Goal: Task Accomplishment & Management: Use online tool/utility

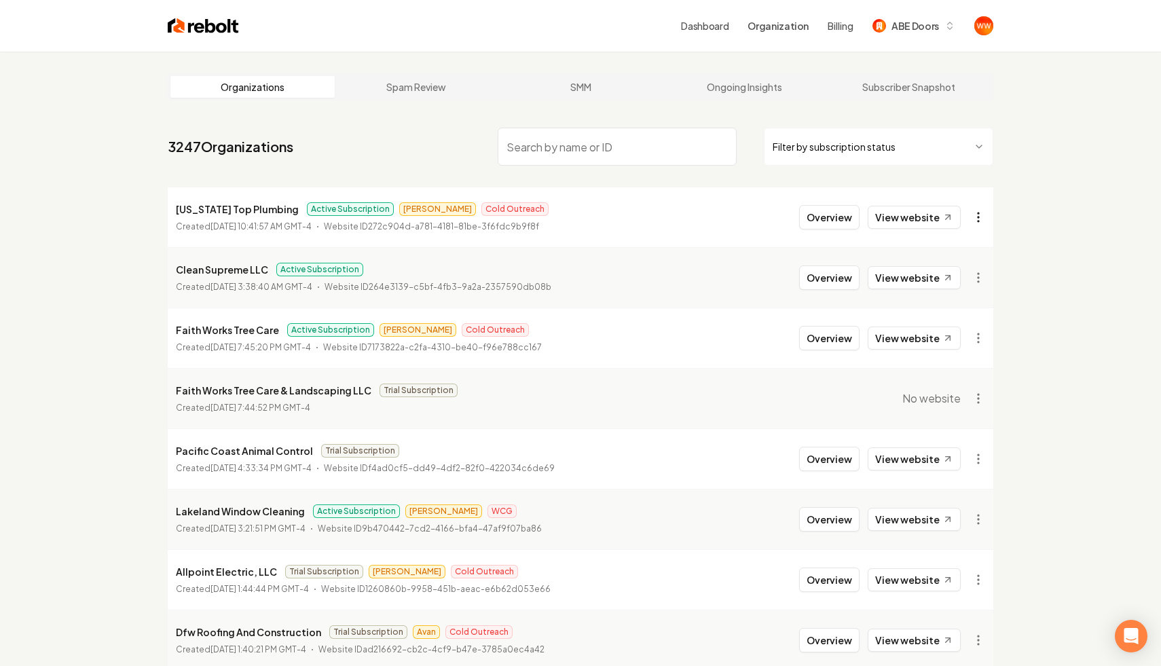
click at [986, 221] on html "Dashboard Organization Billing ABE Doors Organizations Spam Review SMM Ongoing …" at bounding box center [580, 333] width 1161 height 666
click at [950, 268] on div "Get Payment Link" at bounding box center [946, 270] width 86 height 22
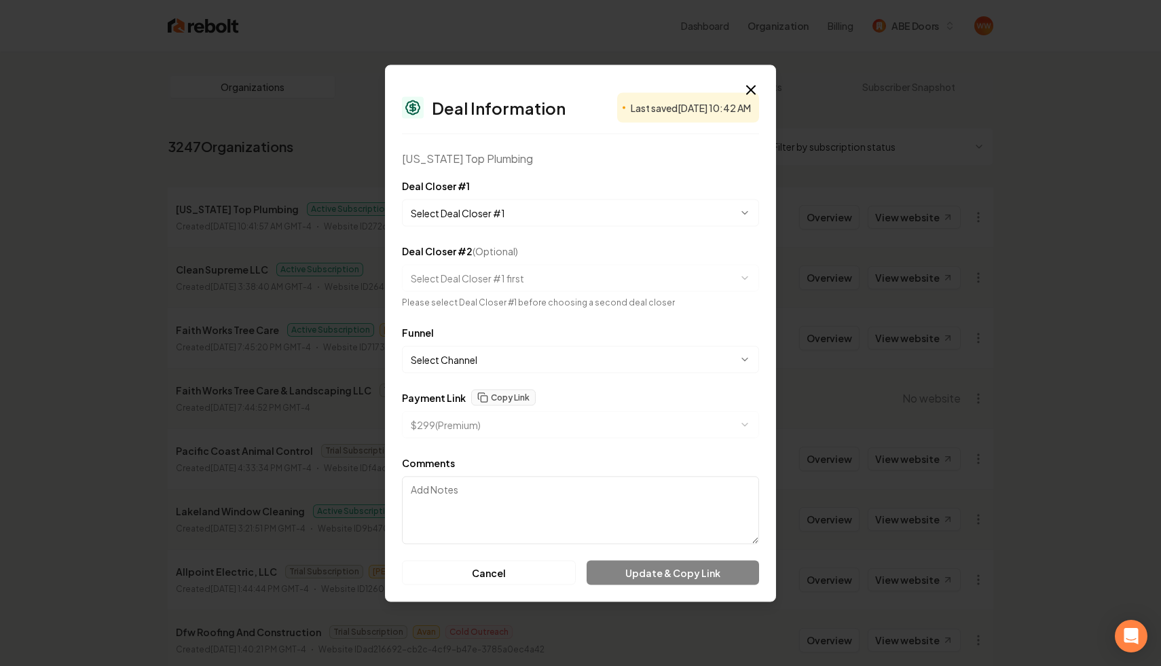
select select "**********"
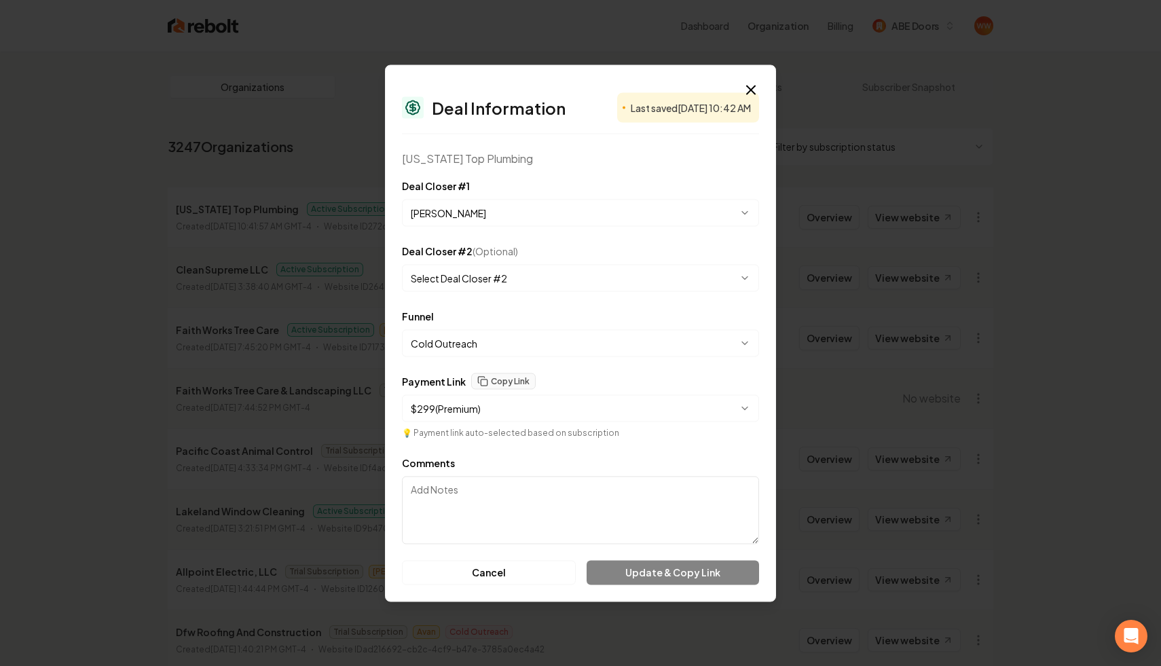
click at [613, 403] on body "Dashboard Organization Billing ABE Doors Organizations Spam Review SMM Ongoing …" at bounding box center [580, 333] width 1161 height 666
select select "**********"
click at [565, 399] on body "Dashboard Organization Billing ABE Doors Organizations Spam Review SMM Ongoing …" at bounding box center [580, 333] width 1161 height 666
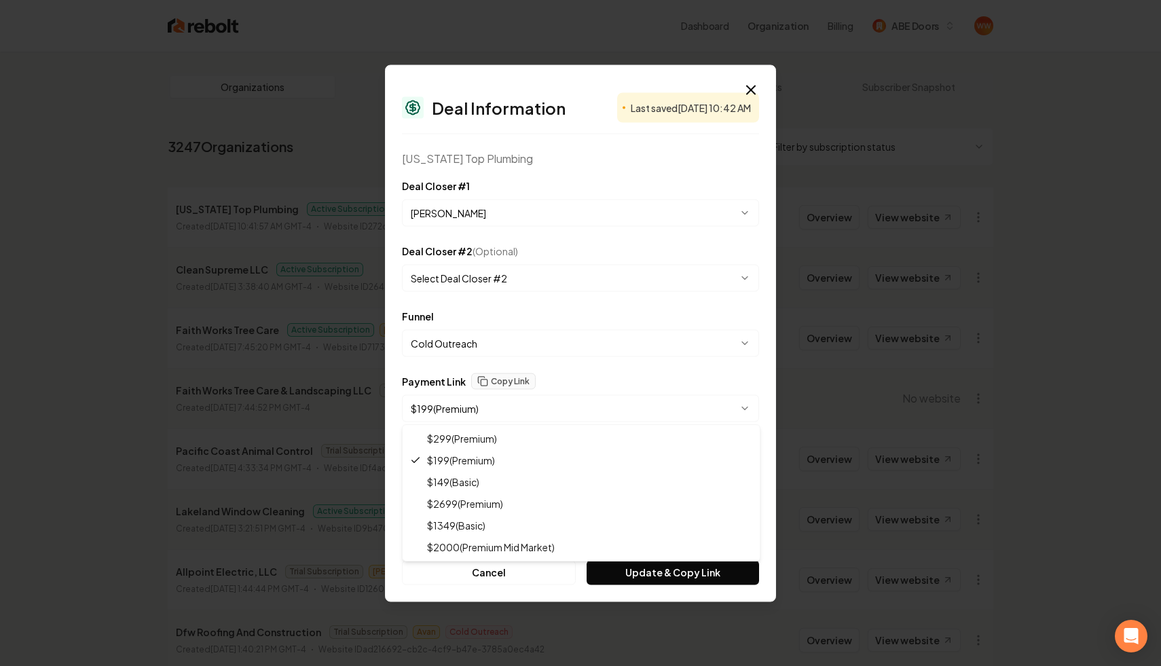
click at [596, 367] on body "Dashboard Organization Billing ABE Doors Organizations Spam Review SMM Ongoing …" at bounding box center [580, 333] width 1161 height 666
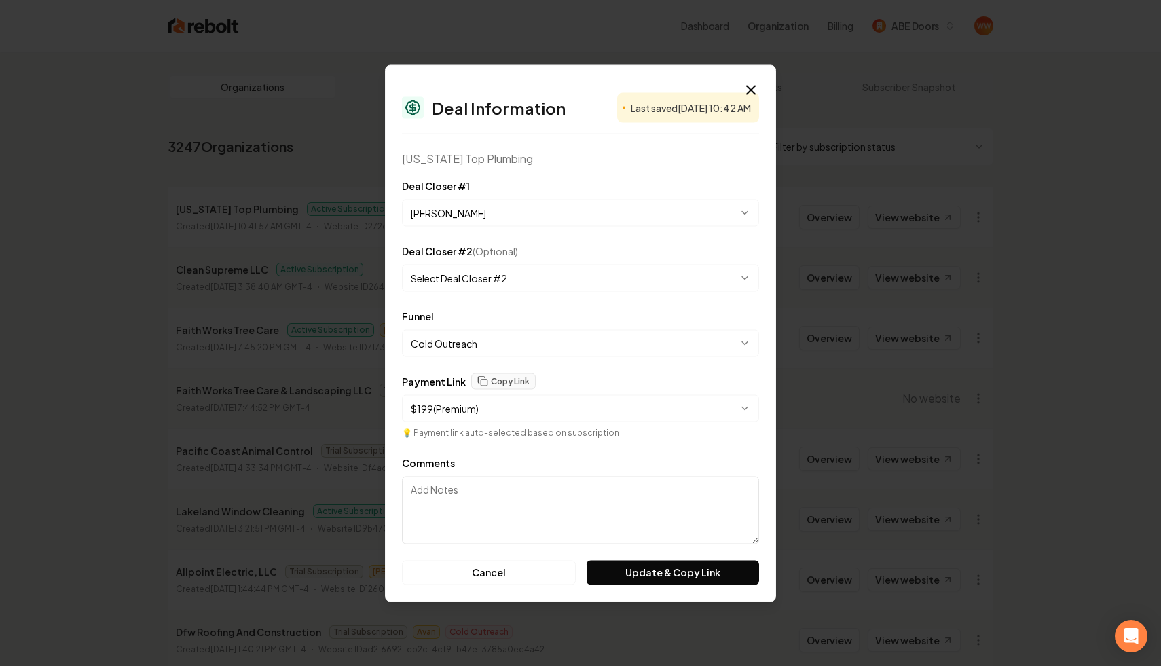
click at [580, 404] on body "Dashboard Organization Billing ABE Doors Organizations Spam Review SMM Ongoing …" at bounding box center [580, 333] width 1161 height 666
click at [752, 90] on icon "button" at bounding box center [751, 90] width 8 height 8
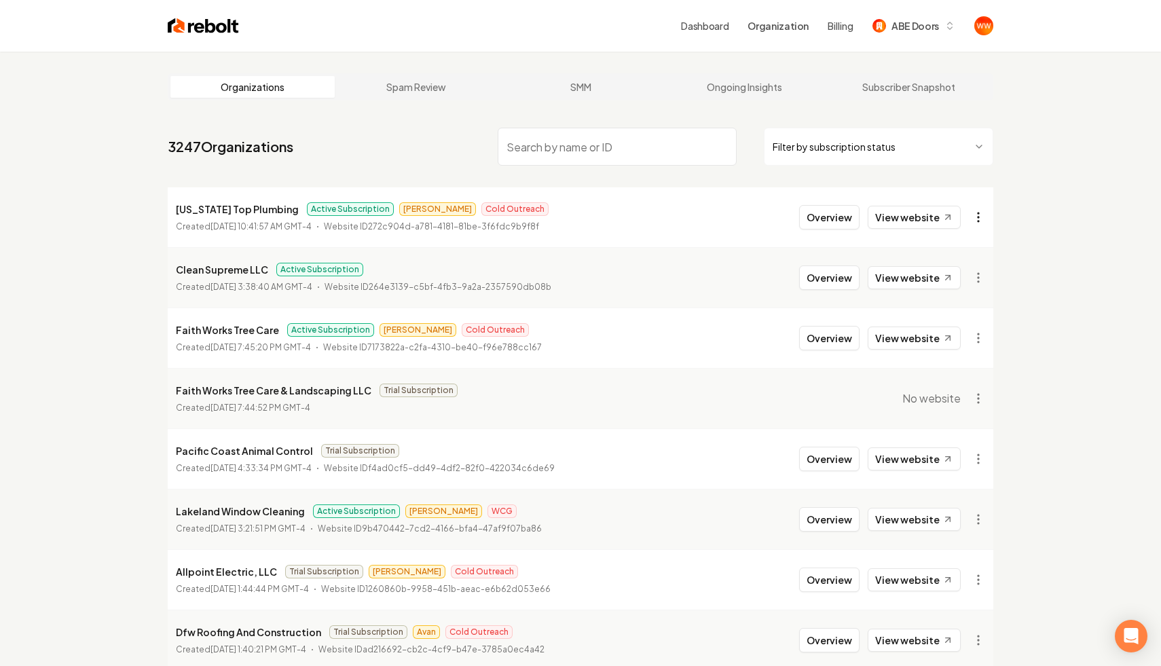
click at [973, 213] on html "Dashboard Organization Billing ABE Doors Organizations Spam Review SMM Ongoing …" at bounding box center [580, 333] width 1161 height 666
click at [927, 274] on div "Get Payment Link" at bounding box center [946, 270] width 86 height 22
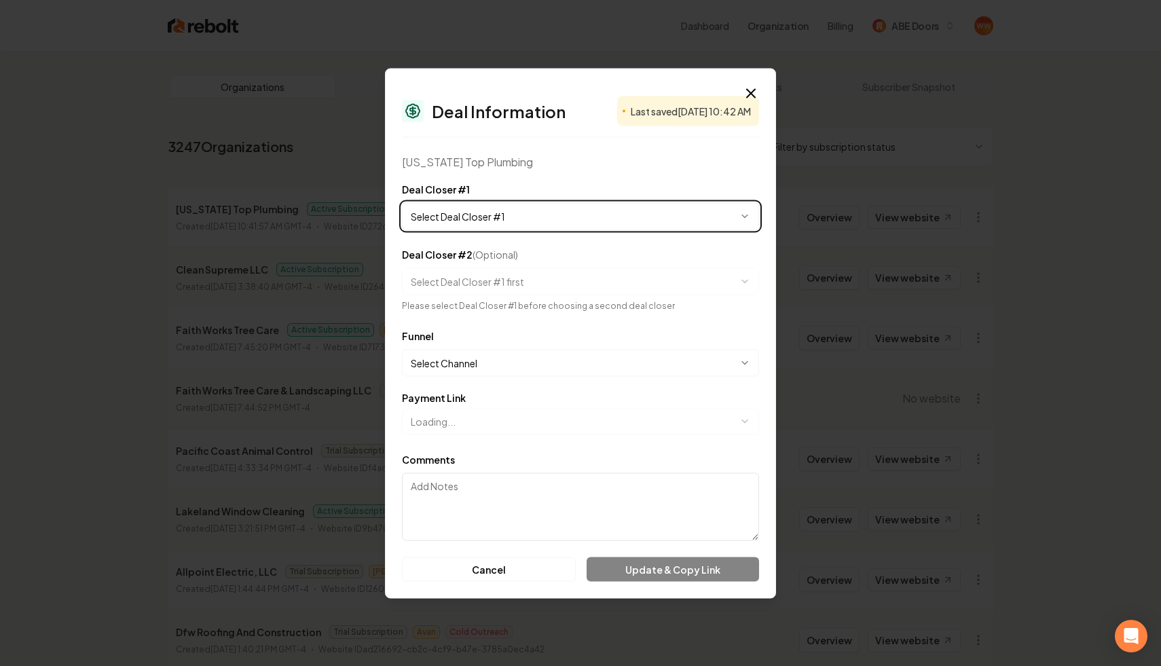
select select "**********"
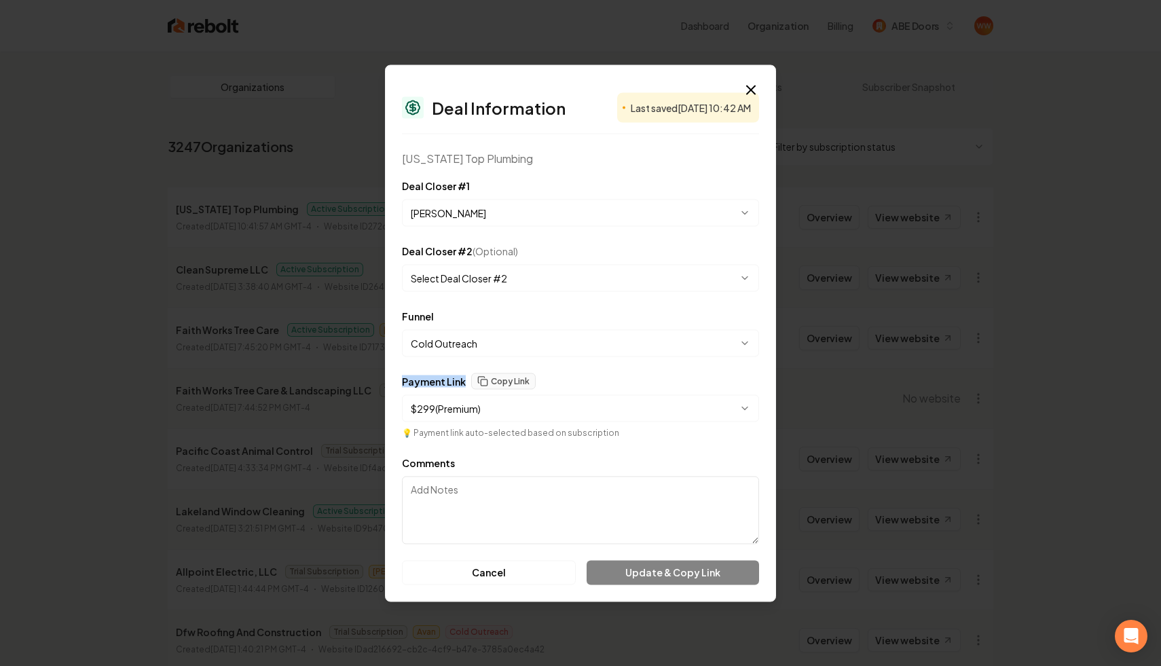
drag, startPoint x: 462, startPoint y: 382, endPoint x: 395, endPoint y: 382, distance: 66.6
click at [395, 382] on div "**********" at bounding box center [580, 333] width 391 height 537
copy label "Payment Link"
click at [632, 385] on div "Payment Link Copy Link" at bounding box center [580, 381] width 357 height 16
click at [627, 412] on body "Dashboard Organization Billing ABE Doors Organizations Spam Review SMM Ongoing …" at bounding box center [580, 333] width 1161 height 666
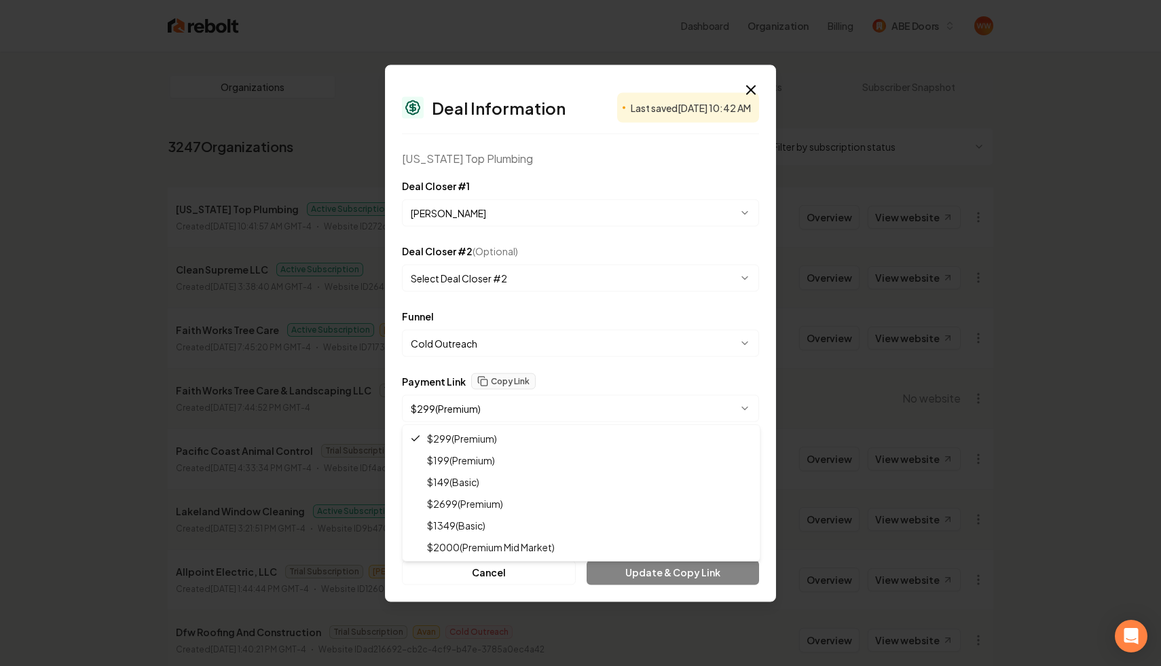
click at [627, 412] on body "Dashboard Organization Billing ABE Doors Organizations Spam Review SMM Ongoing …" at bounding box center [580, 333] width 1161 height 666
click at [515, 414] on body "Dashboard Organization Billing ABE Doors Organizations Spam Review SMM Ongoing …" at bounding box center [580, 333] width 1161 height 666
click at [604, 401] on body "Dashboard Organization Billing ABE Doors Organizations Spam Review SMM Ongoing …" at bounding box center [580, 333] width 1161 height 666
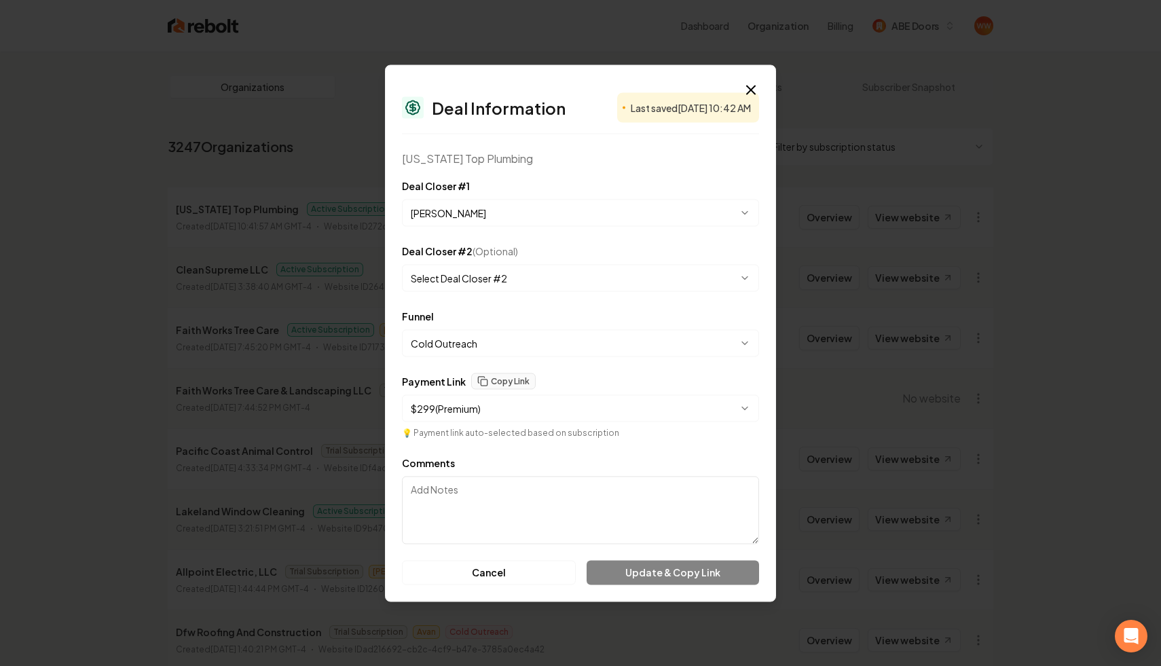
click at [630, 403] on body "Dashboard Organization Billing ABE Doors Organizations Spam Review SMM Ongoing …" at bounding box center [580, 333] width 1161 height 666
click at [636, 116] on div "Last saved [DATE] 10:42 AM" at bounding box center [688, 107] width 142 height 30
